Goal: Find specific fact: Find specific fact

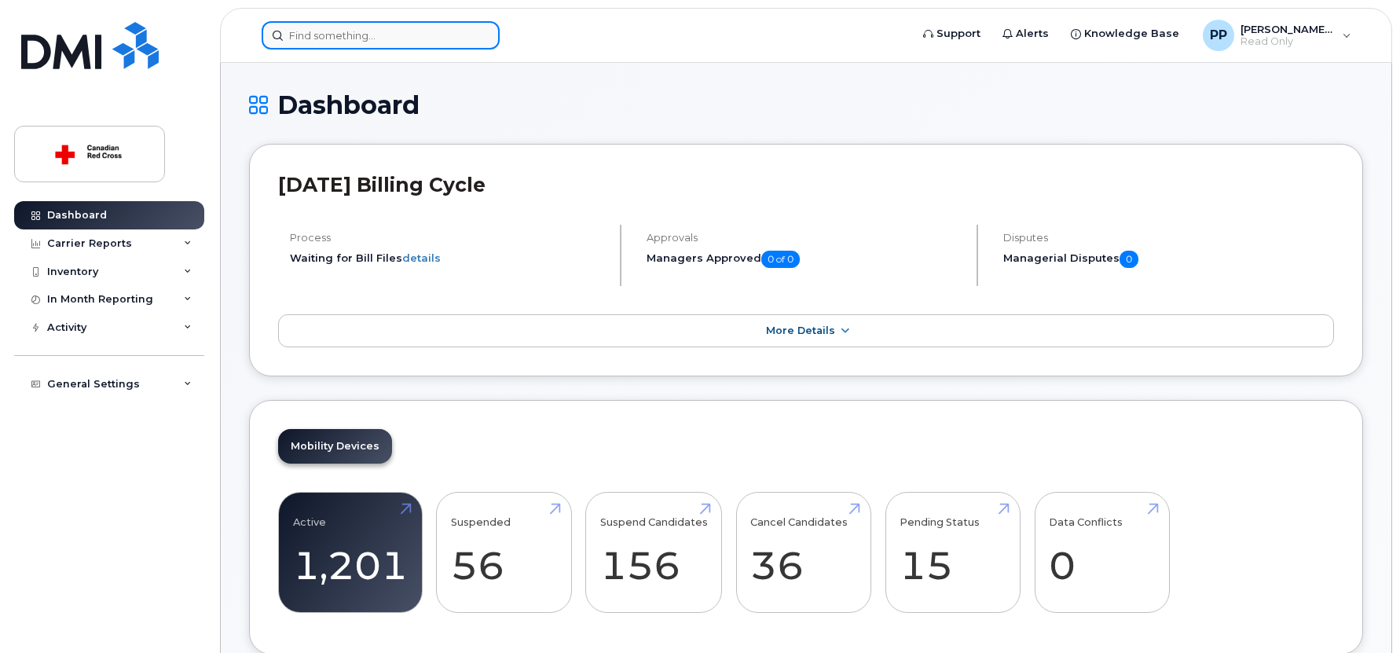
click at [457, 25] on input at bounding box center [381, 35] width 238 height 28
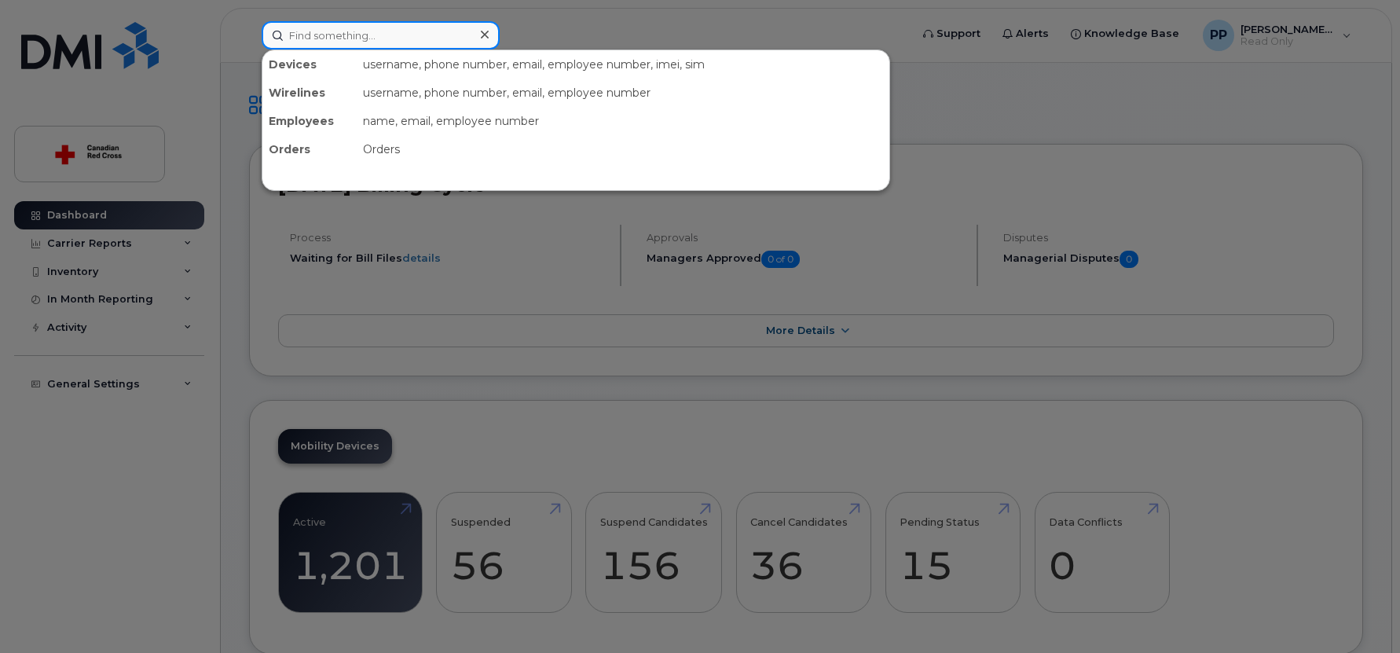
paste input "[PERSON_NAME]"
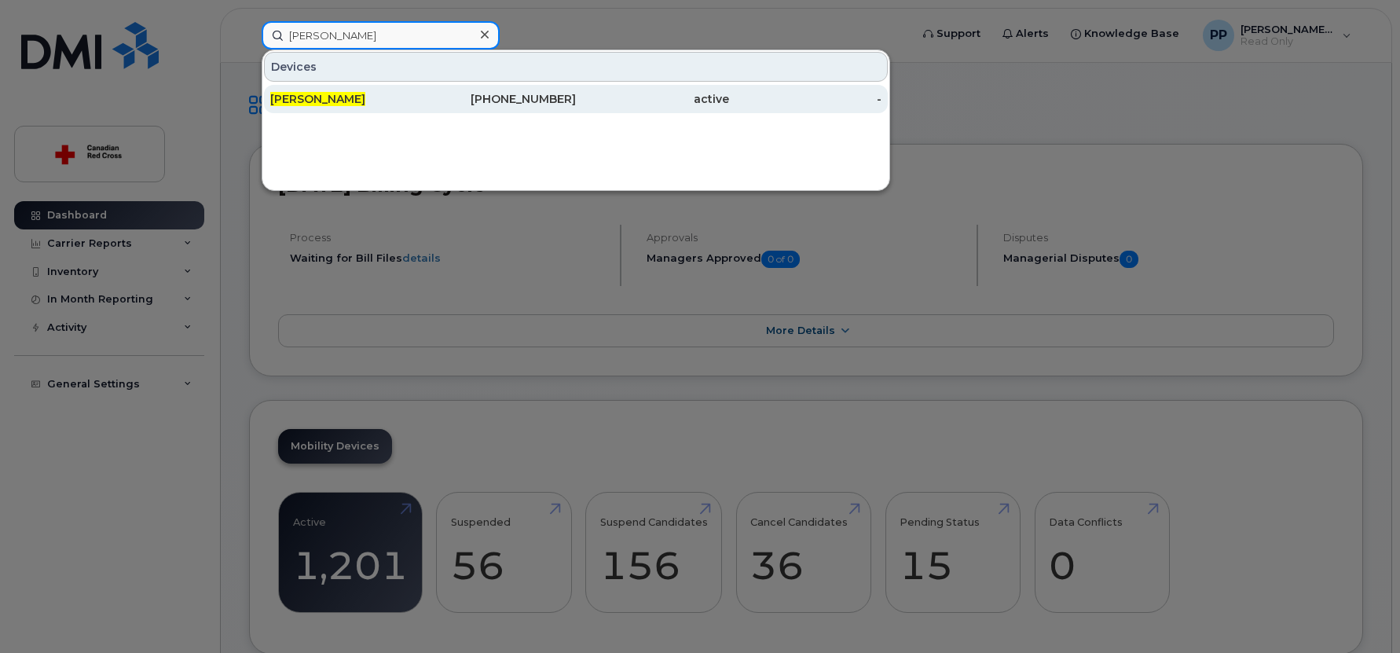
type input "[PERSON_NAME]"
click at [310, 95] on span "[PERSON_NAME]" at bounding box center [317, 99] width 95 height 14
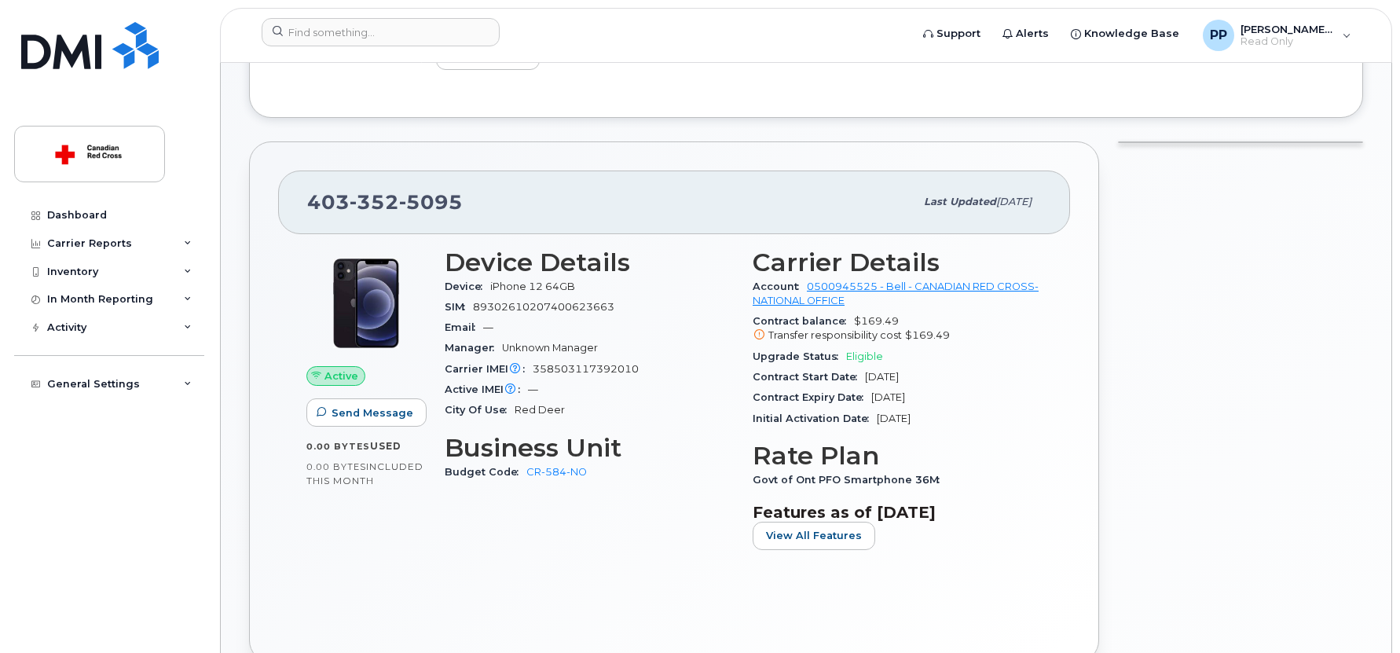
scroll to position [361, 0]
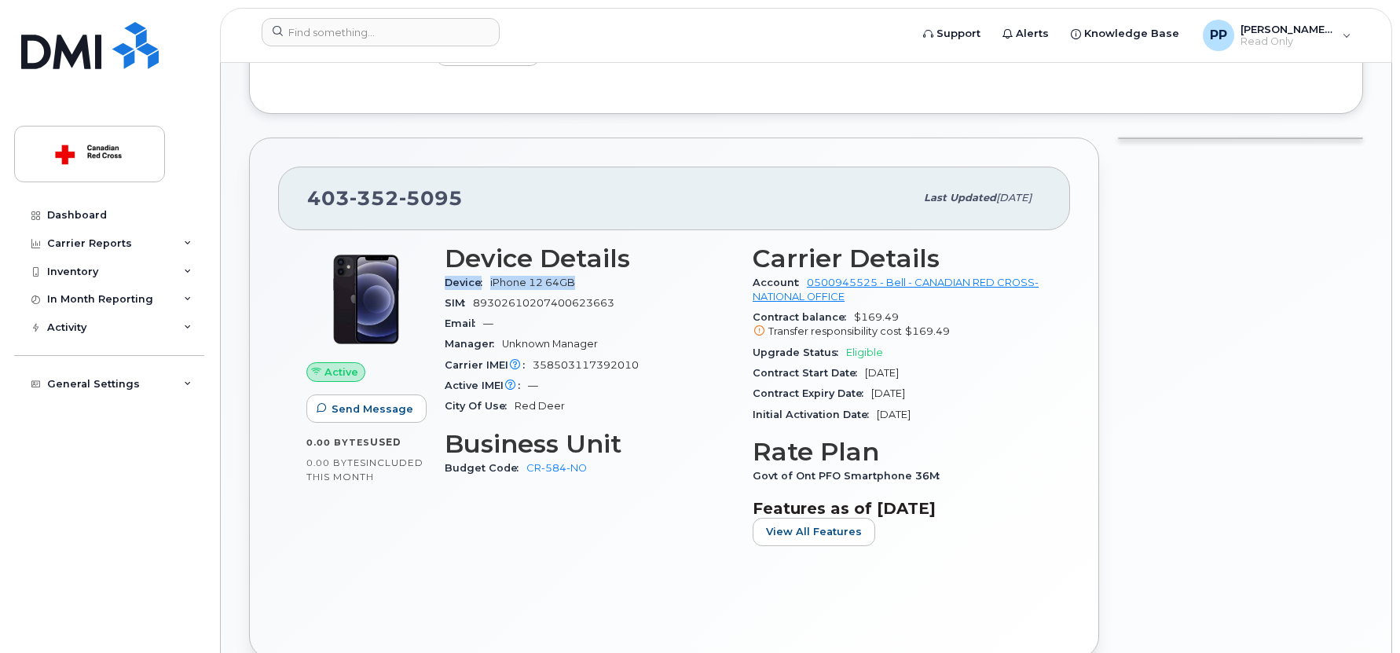
drag, startPoint x: 445, startPoint y: 279, endPoint x: 590, endPoint y: 283, distance: 145.4
click at [590, 283] on div "Device iPhone 12 64GB" at bounding box center [589, 283] width 289 height 20
drag, startPoint x: 590, startPoint y: 283, endPoint x: 507, endPoint y: 280, distance: 83.4
click at [507, 280] on span "iPhone 12 64GB" at bounding box center [532, 283] width 85 height 12
drag, startPoint x: 492, startPoint y: 282, endPoint x: 588, endPoint y: 283, distance: 95.9
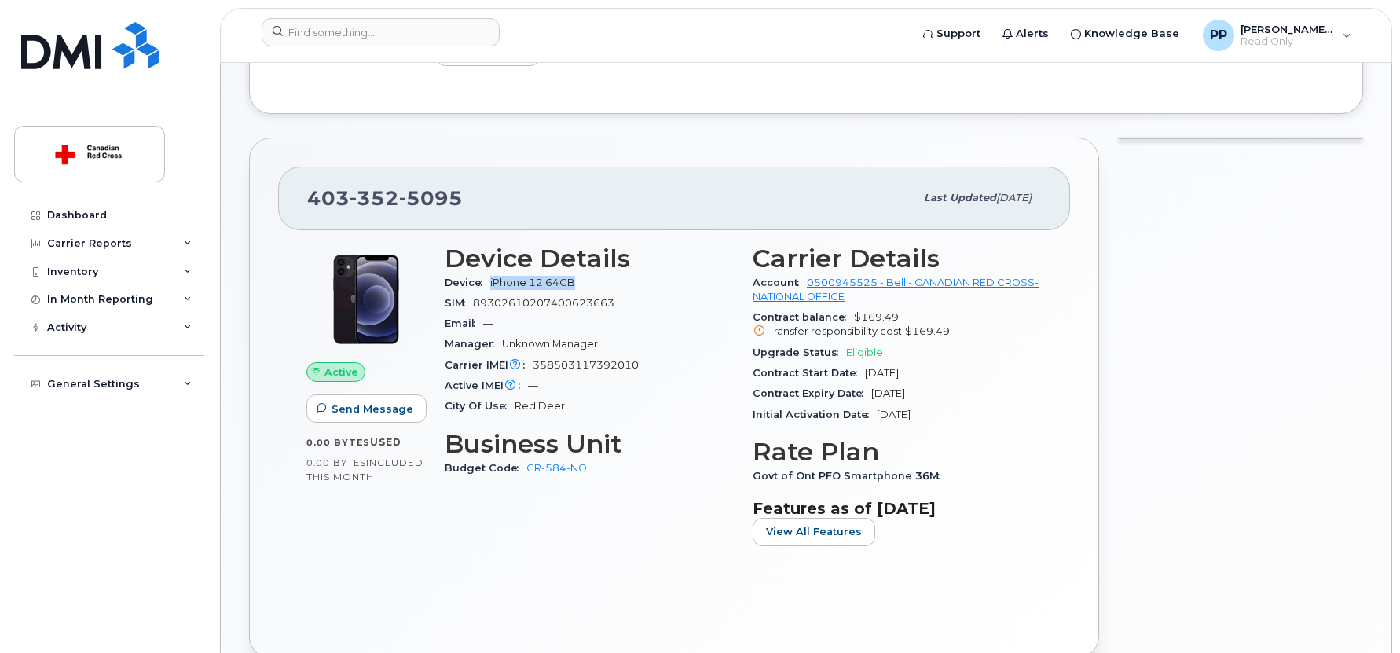
click at [588, 283] on div "Device iPhone 12 64GB" at bounding box center [589, 283] width 289 height 20
copy span "iPhone 12 64GB"
click at [1398, 42] on body "Support Alerts Knowledge Base PP Parvin Panjavi Read Only English Français Sign…" at bounding box center [700, 502] width 1400 height 1727
